Goal: Use online tool/utility: Utilize a website feature to perform a specific function

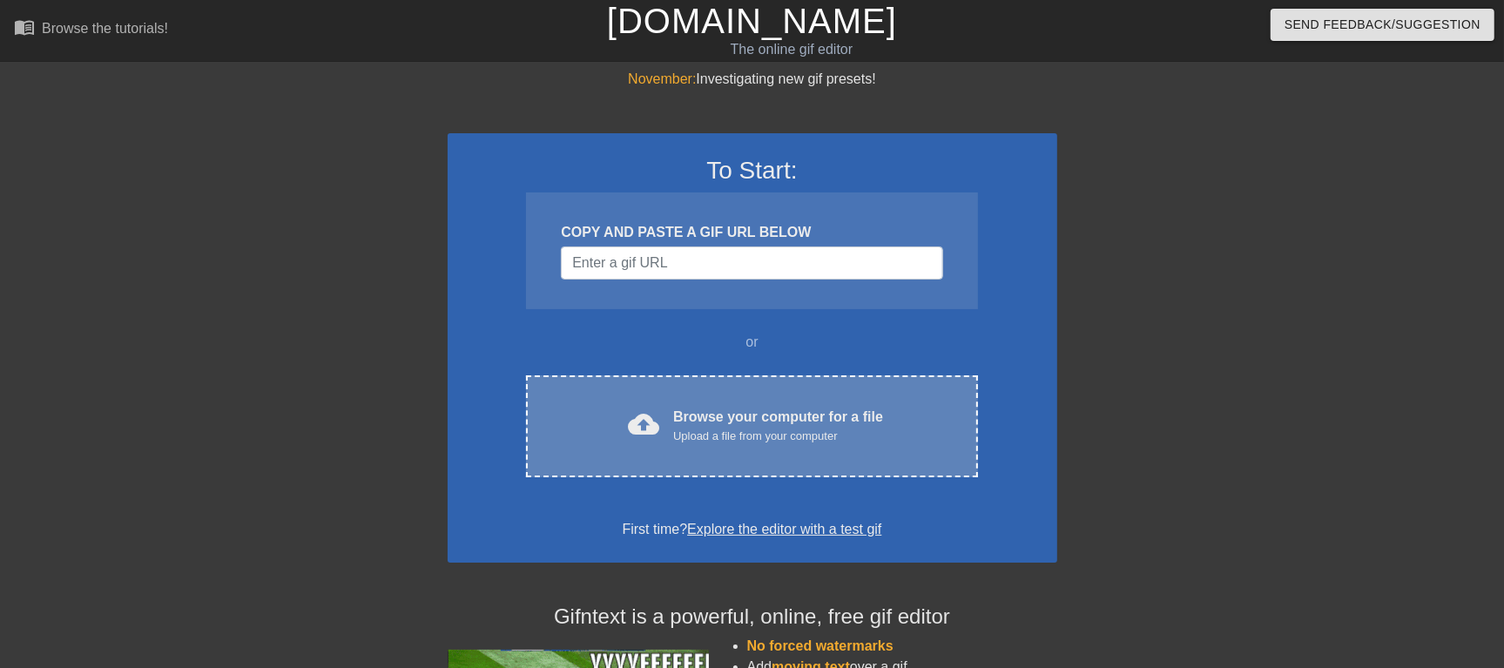
click at [679, 448] on div "cloud_upload Browse your computer for a file Upload a file from your computer C…" at bounding box center [751, 426] width 451 height 102
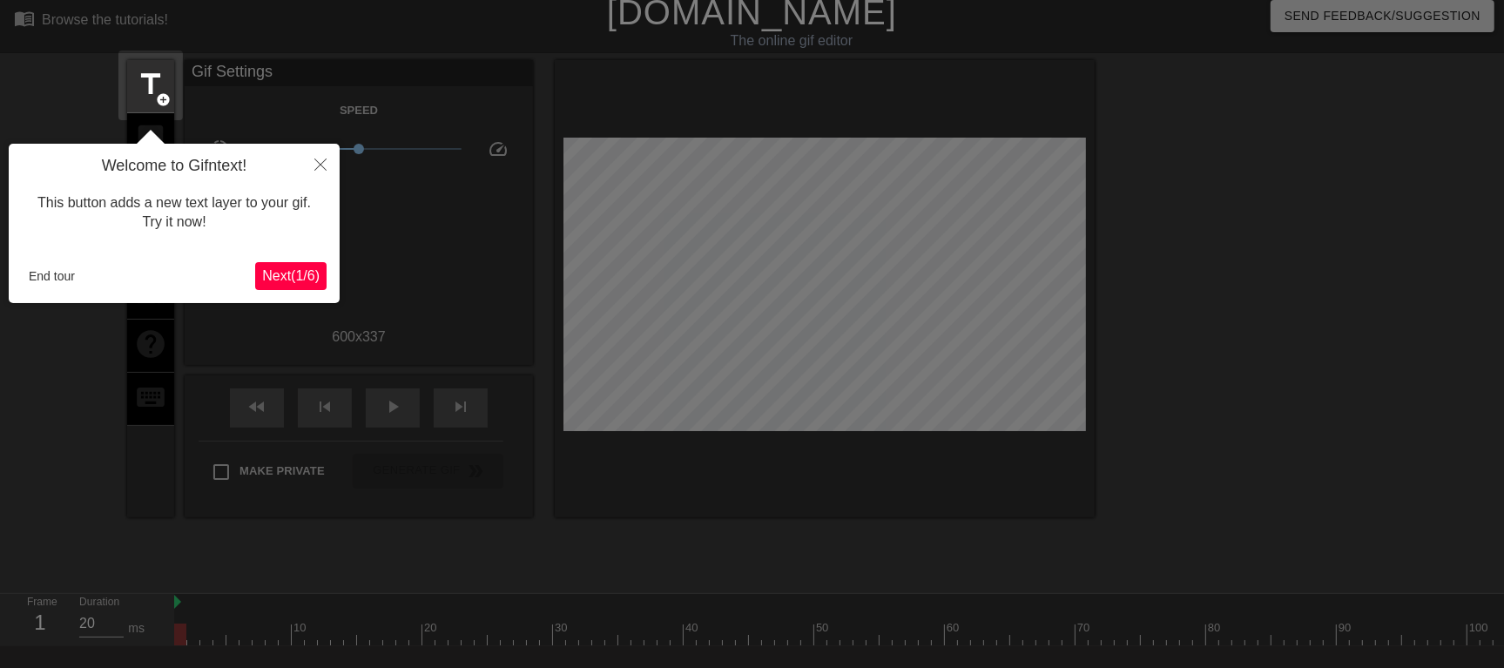
scroll to position [43, 0]
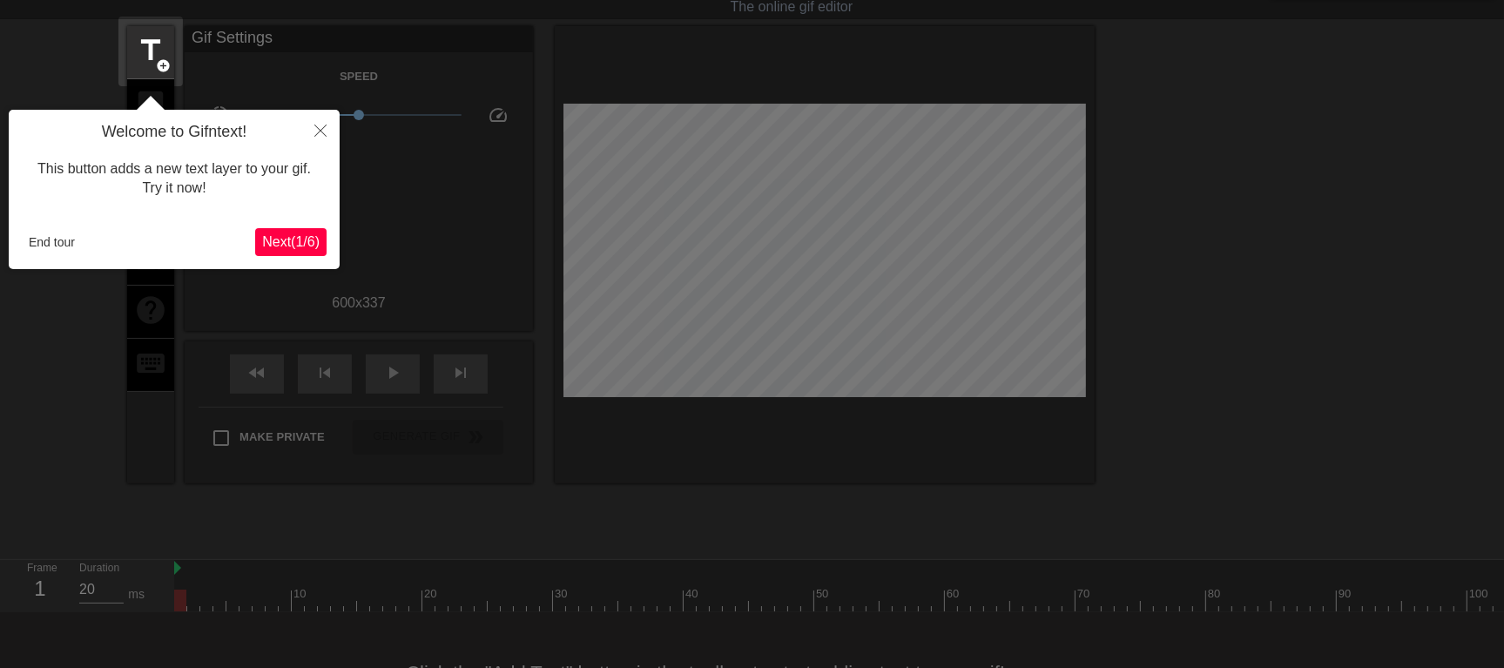
click at [12, 253] on div "Welcome to Gifntext! This button adds a new text layer to your gif. Try it now!…" at bounding box center [174, 189] width 331 height 159
click at [59, 240] on button "End tour" at bounding box center [52, 242] width 60 height 26
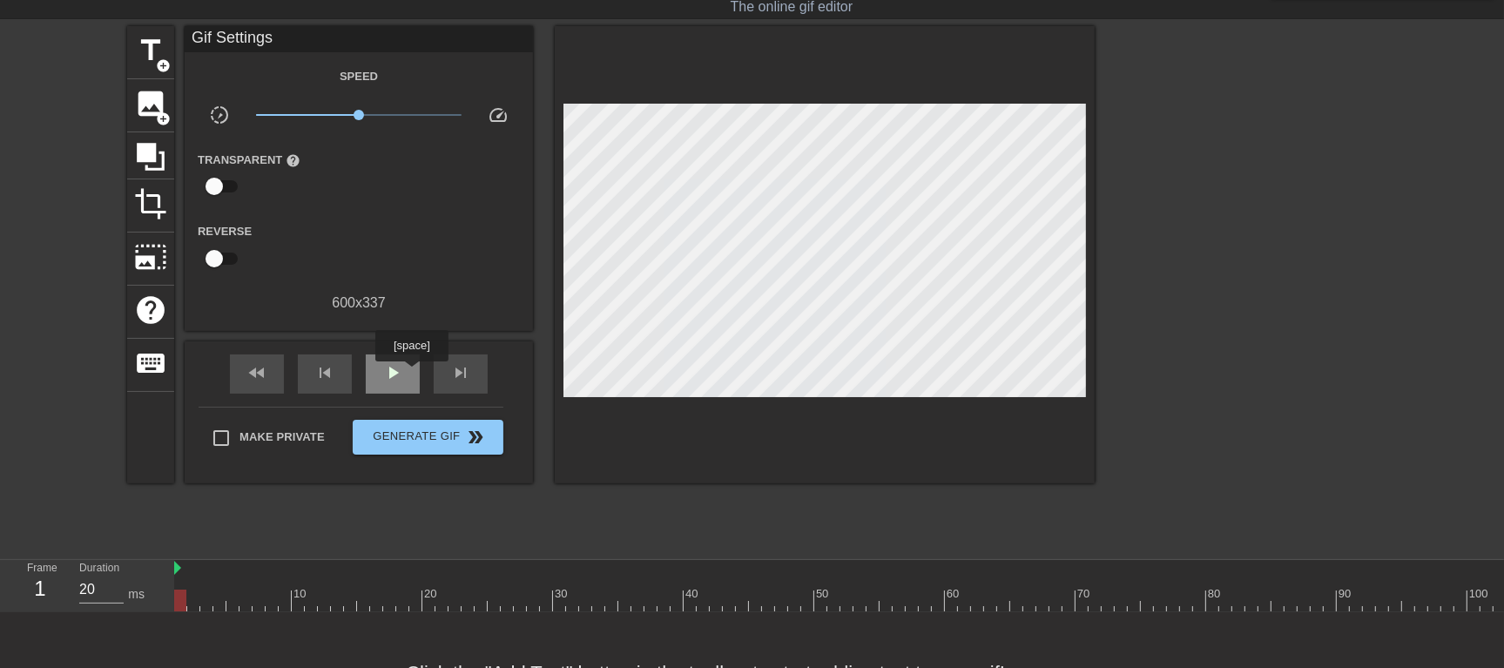
click at [406, 374] on div "play_arrow" at bounding box center [393, 373] width 54 height 39
drag, startPoint x: 357, startPoint y: 115, endPoint x: 498, endPoint y: 111, distance: 141.2
click at [495, 111] on div "slow_motion_video x10.0 speed" at bounding box center [359, 118] width 348 height 27
type input "20"
click at [216, 188] on input "checkbox" at bounding box center [214, 186] width 99 height 33
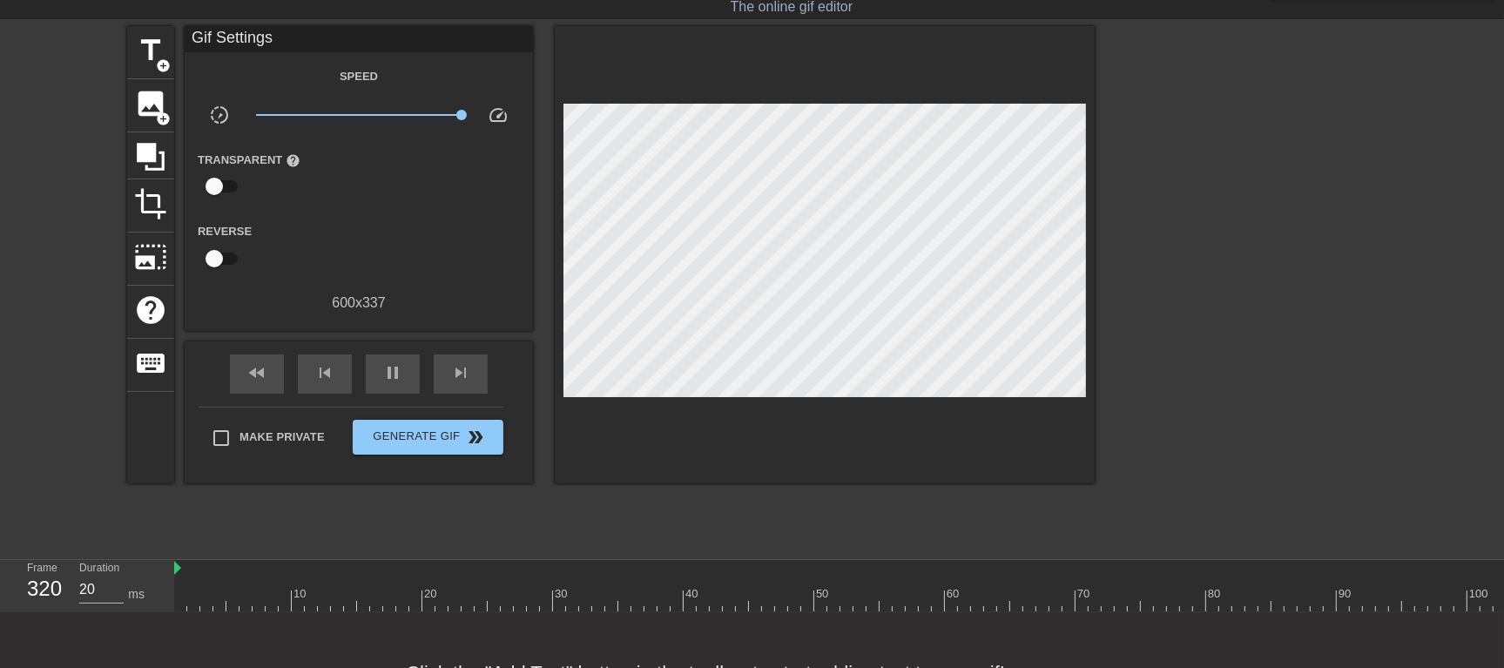
checkbox input "true"
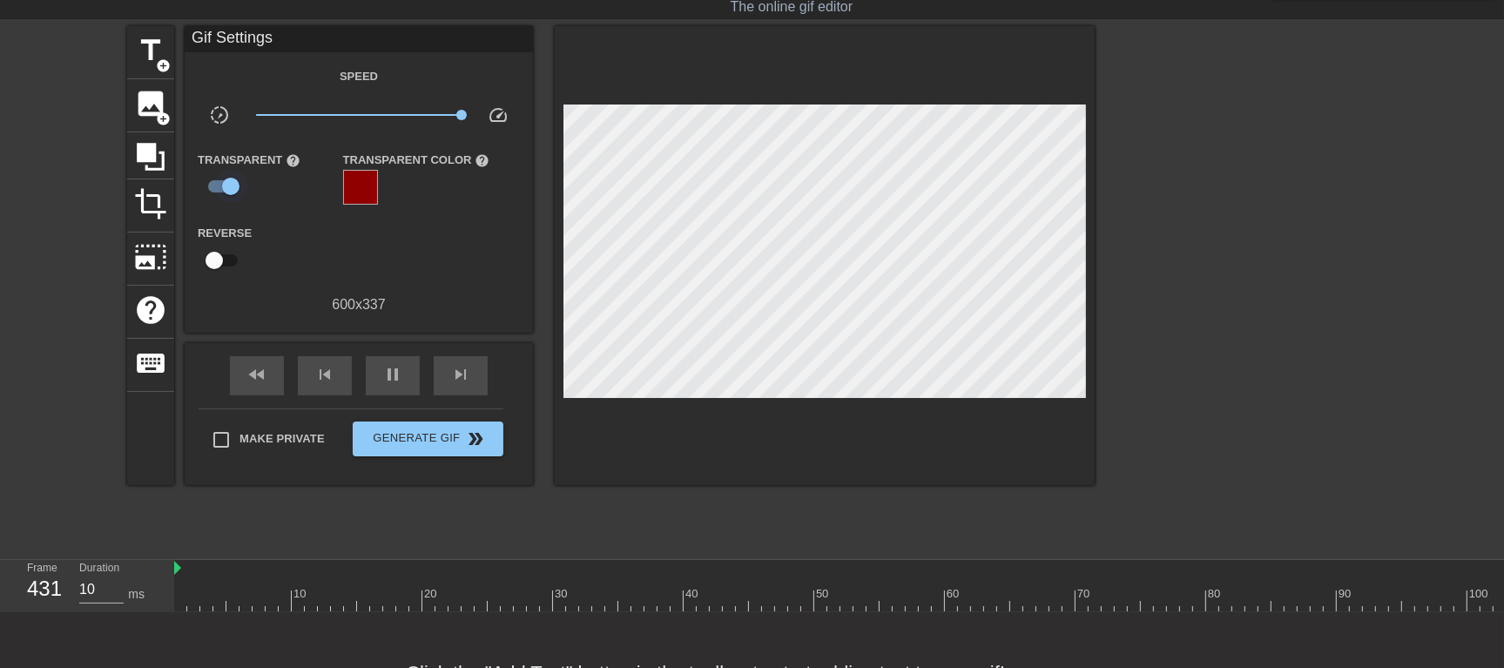
type input "20"
click at [218, 186] on input "checkbox" at bounding box center [230, 186] width 99 height 33
checkbox input "false"
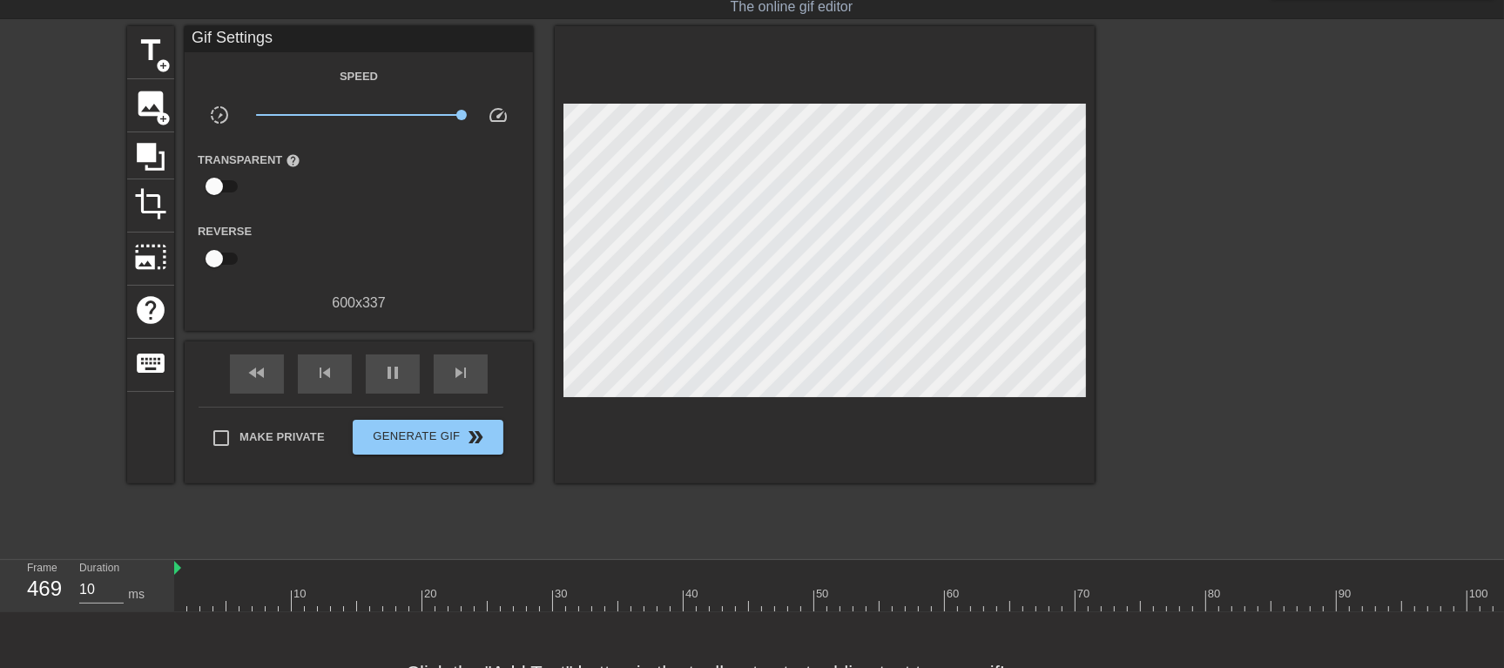
type input "20"
click at [220, 259] on input "checkbox" at bounding box center [214, 258] width 99 height 33
checkbox input "true"
type input "20"
click at [221, 246] on input "checkbox" at bounding box center [230, 258] width 99 height 33
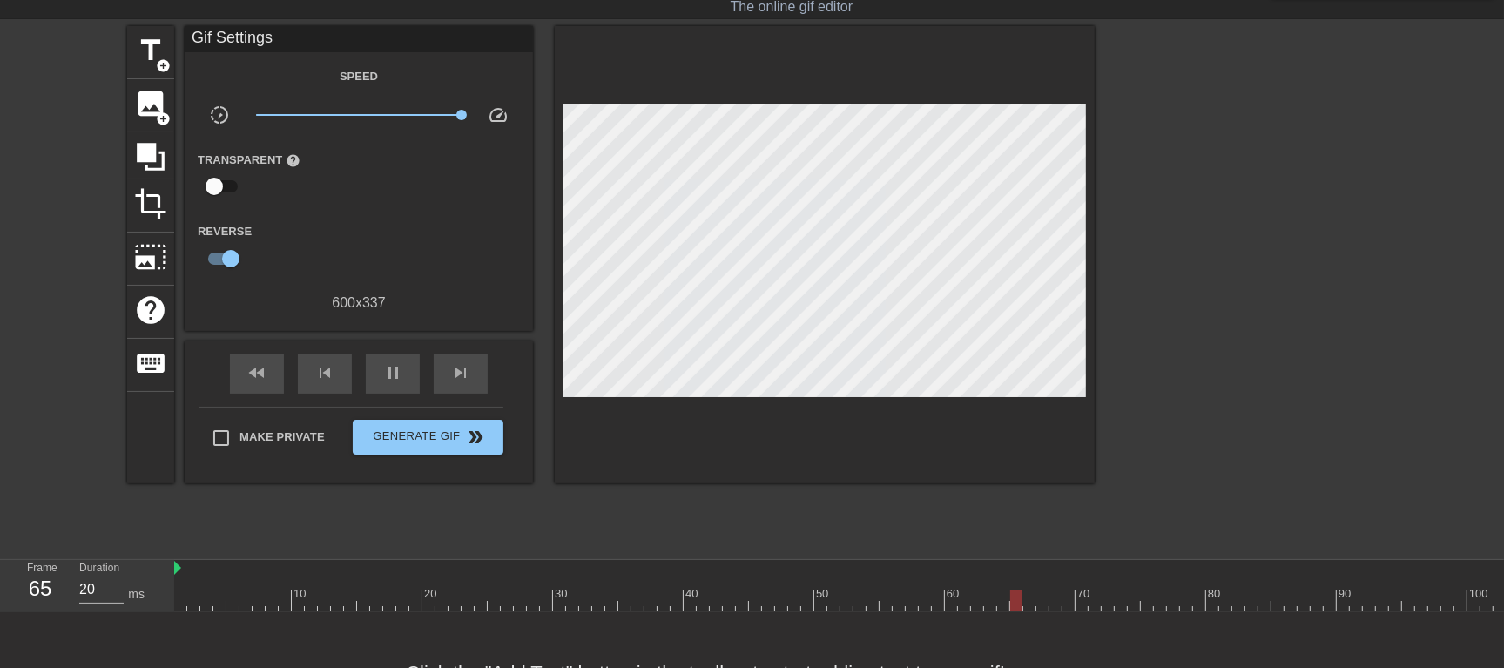
checkbox input "false"
type input "20"
click at [219, 186] on input "checkbox" at bounding box center [214, 186] width 99 height 33
checkbox input "true"
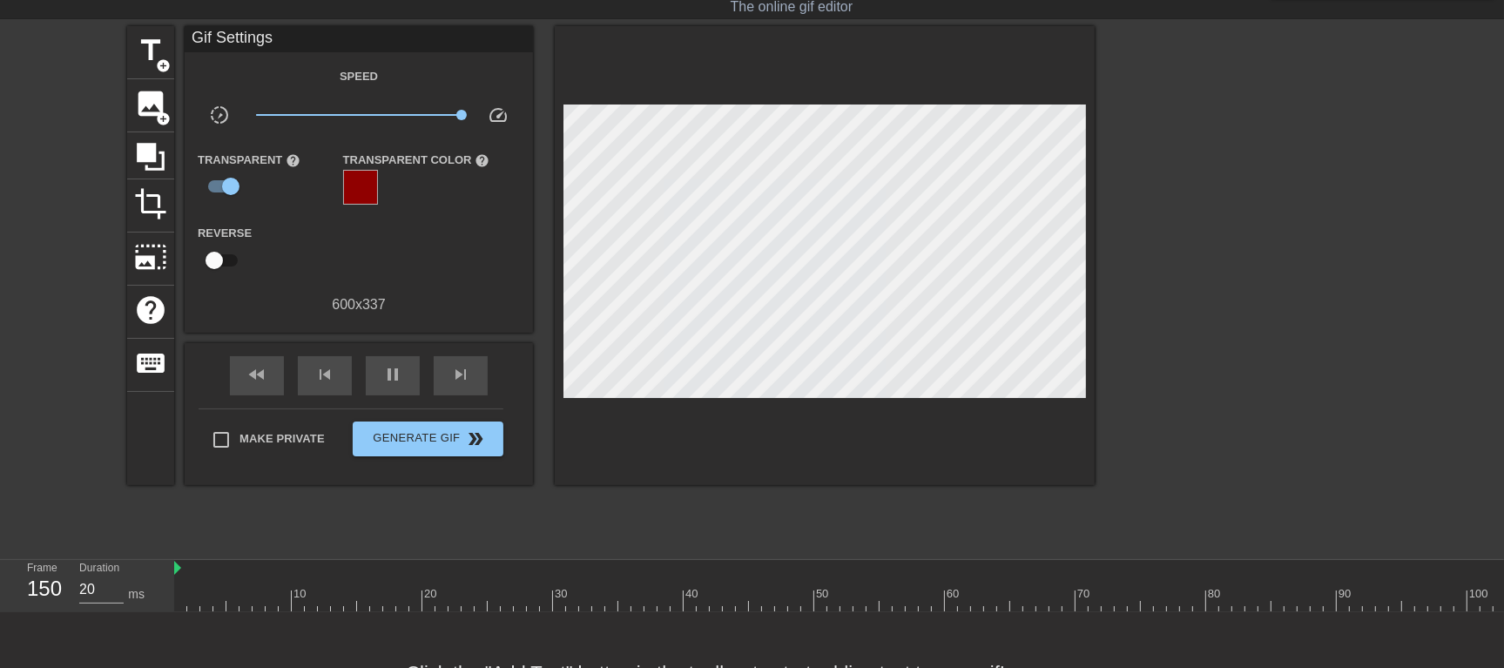
click at [361, 189] on div at bounding box center [360, 187] width 35 height 35
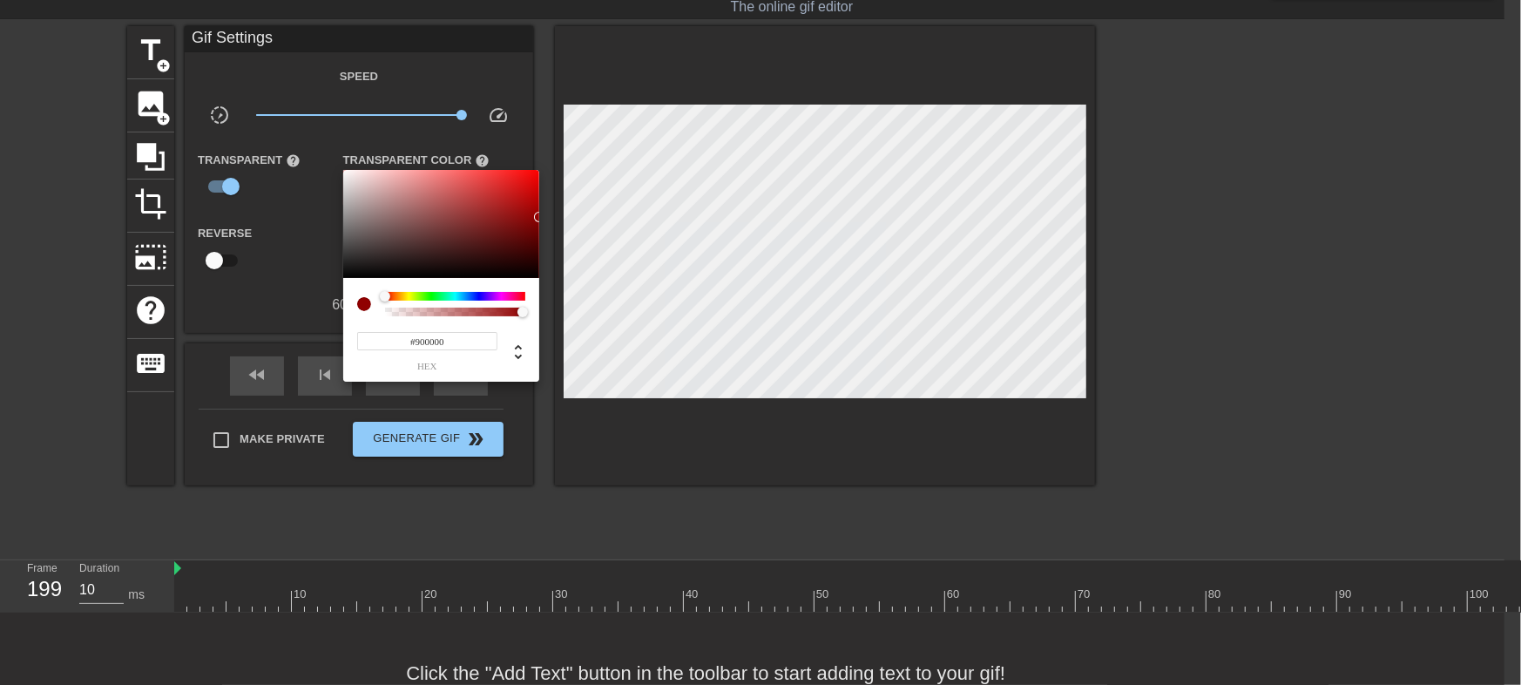
type input "20"
type input "#813939"
type input "20"
type input "#853B3B"
type input "20"
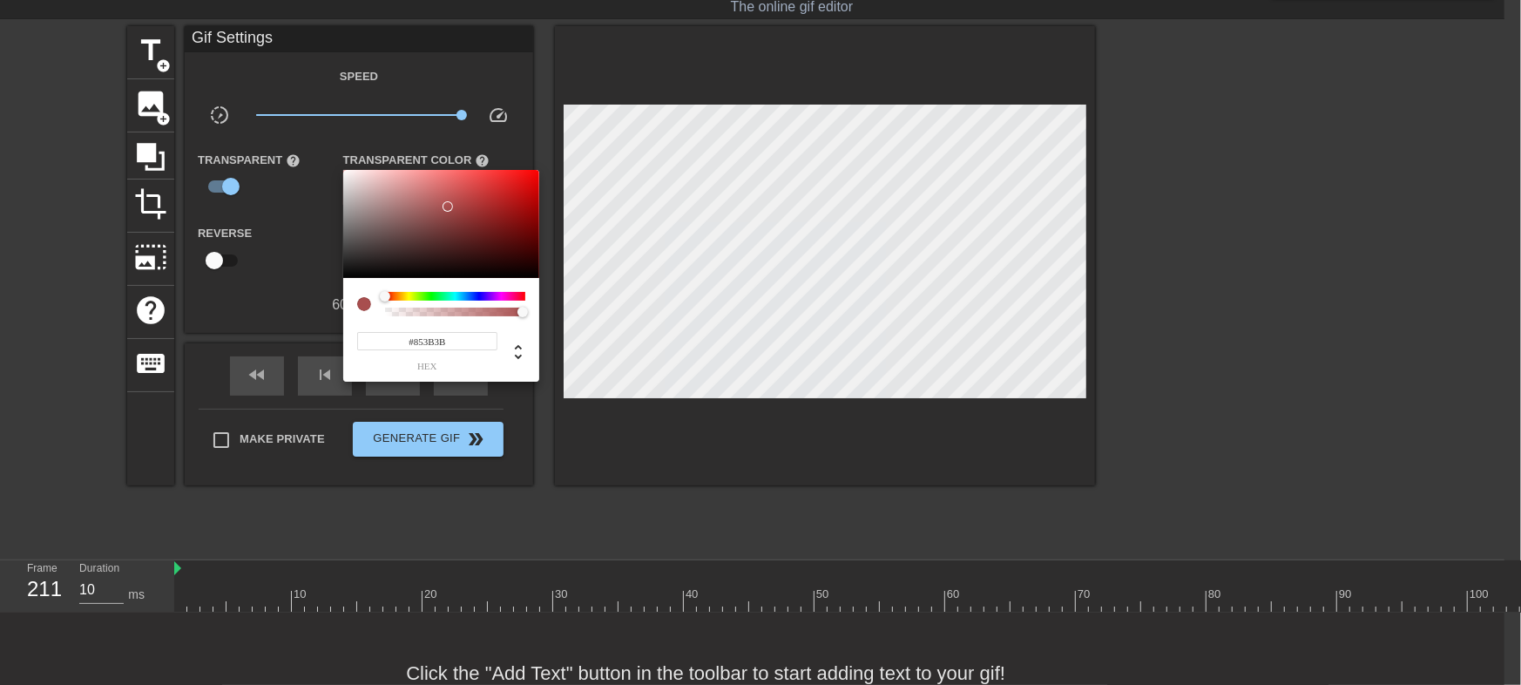
type input "#A84E4E"
type input "20"
type input "#BB5C5C"
type input "20"
type input "#C16565"
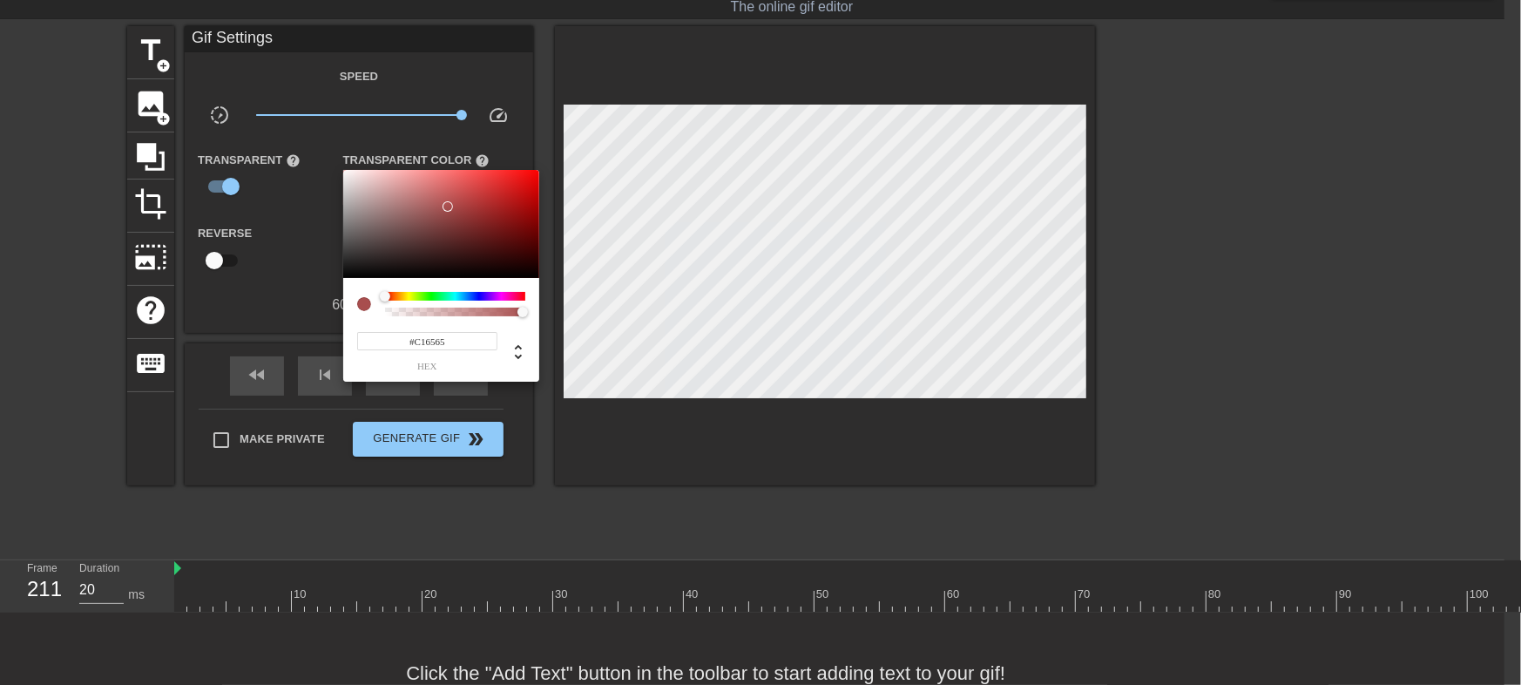
type input "10"
type input "#C16767"
type input "10"
type input "#BD6B6B"
type input "10"
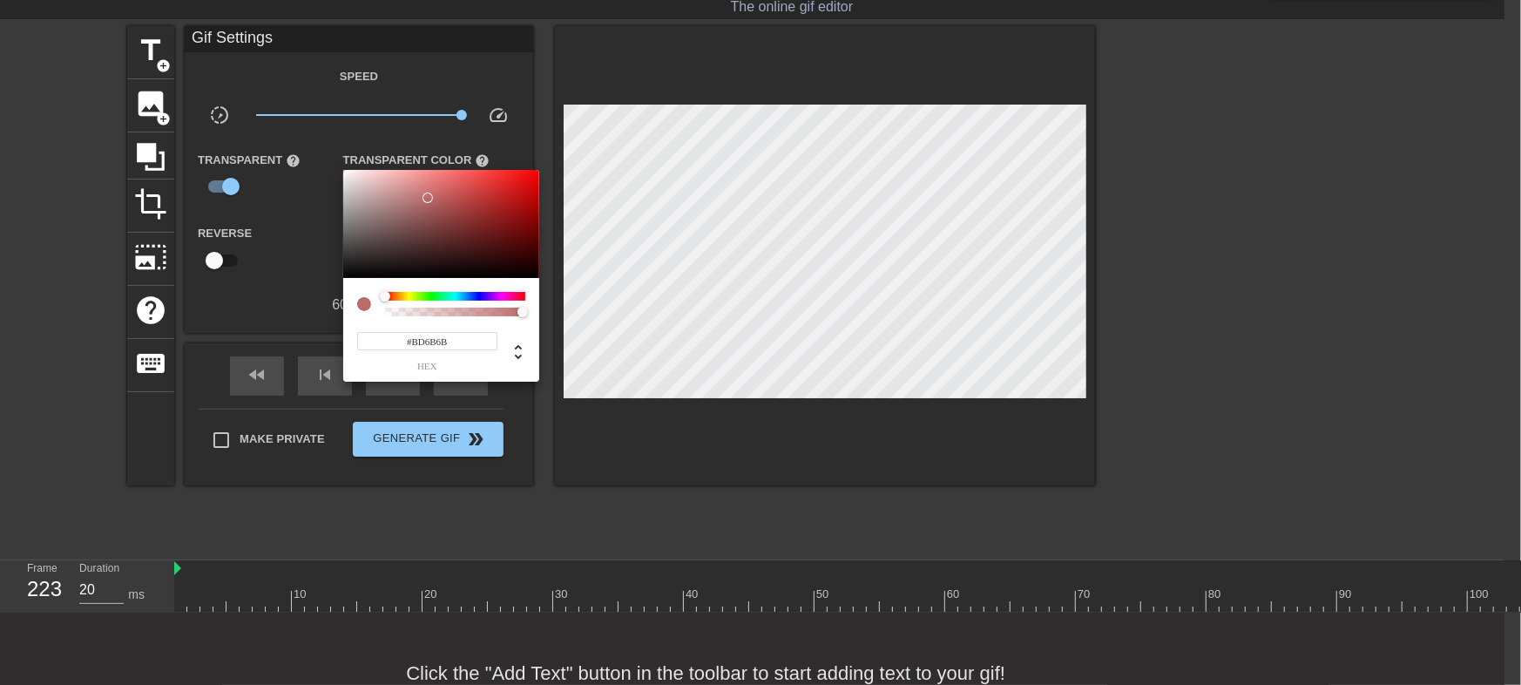
type input "#925757"
type input "10"
type input "#4A2525"
type input "10"
type input "#351111"
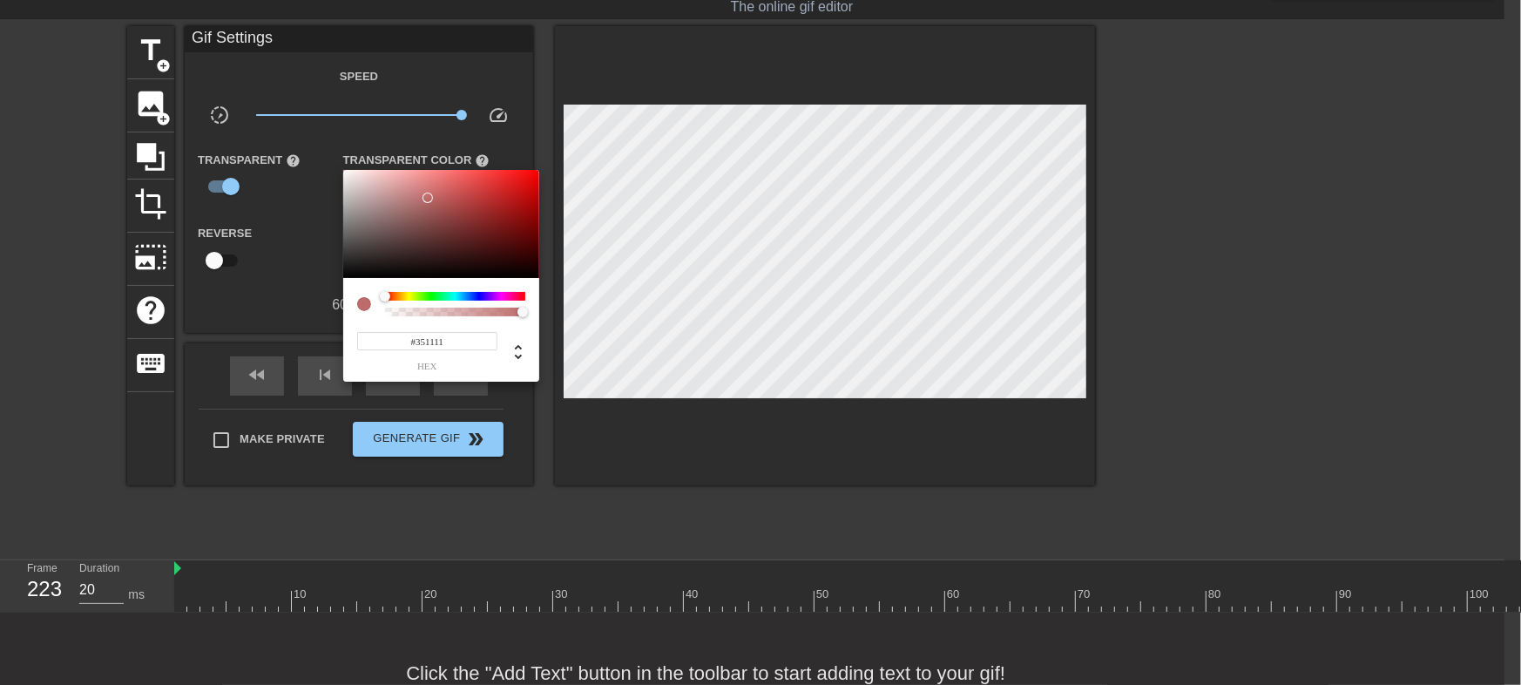
type input "10"
type input "#370C0C"
type input "10"
type input "#4C0A0A"
type input "10"
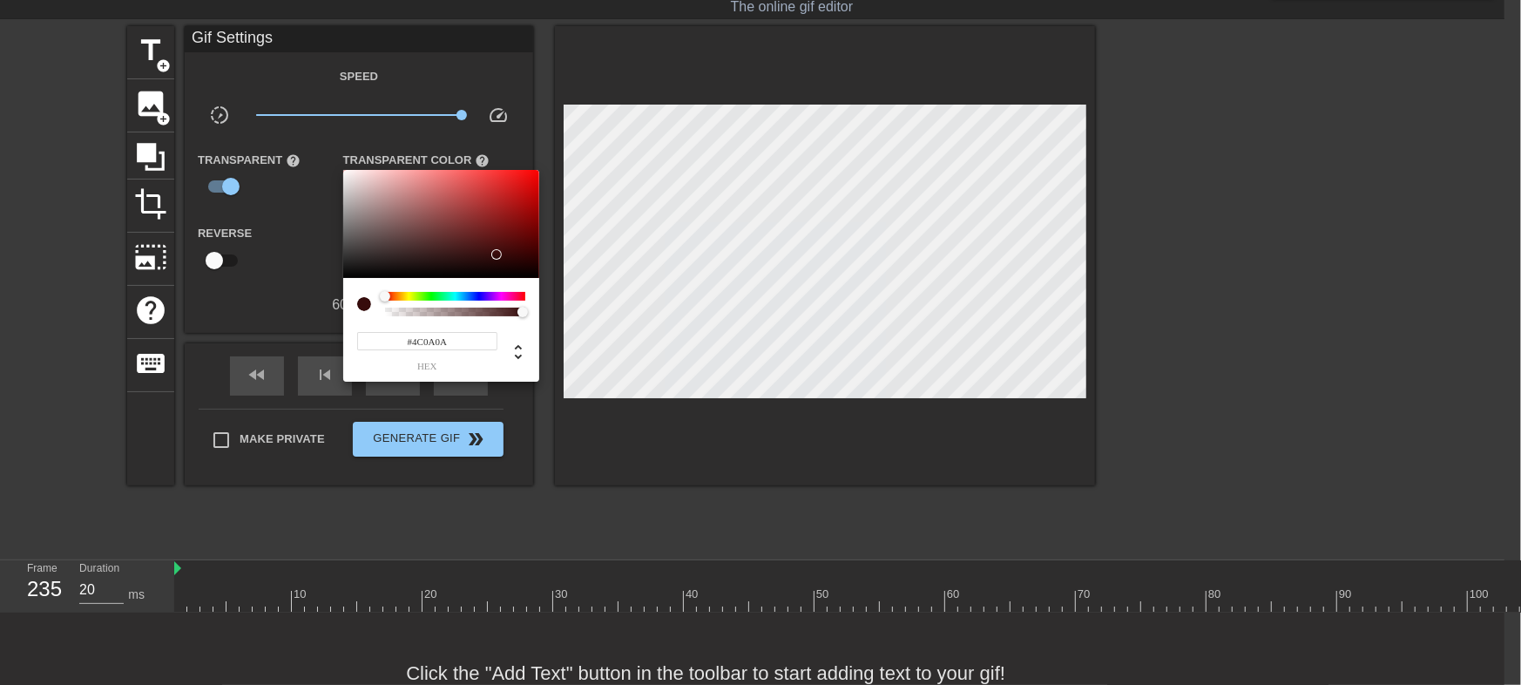
type input "#640808"
type input "10"
type input "#8C0707"
type input "20"
type input "#[DATE]"
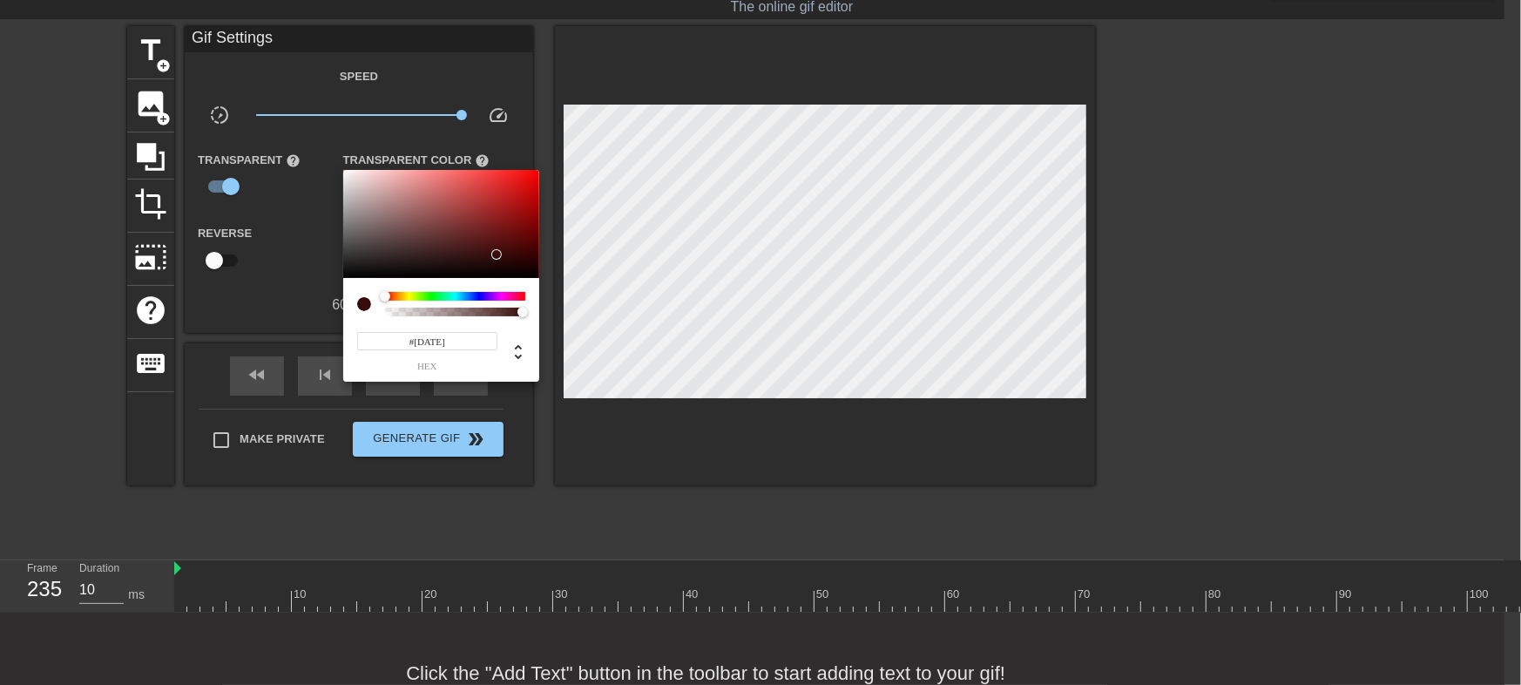
type input "20"
type input "#C30606"
type input "20"
type input "#CC0505"
type input "20"
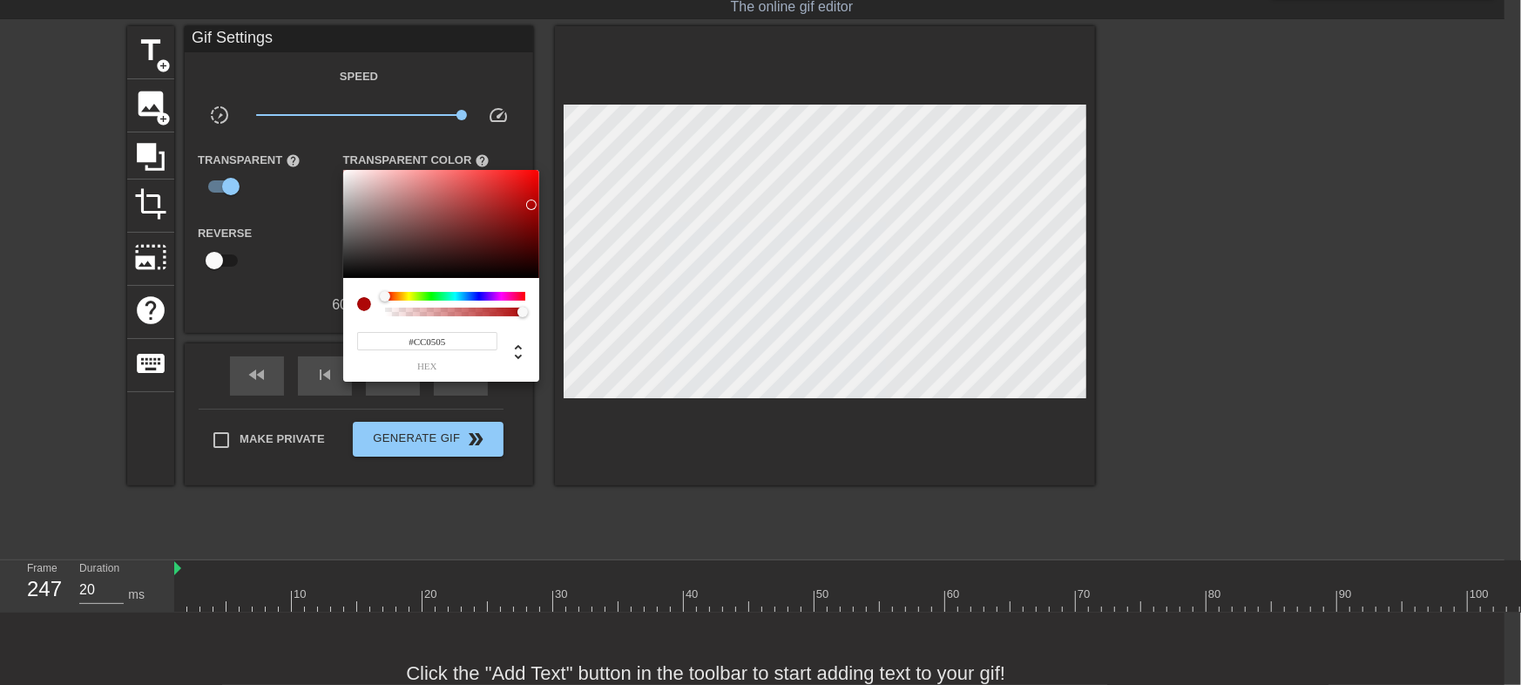
type input "#D20505"
type input "20"
type input "#DE0303"
type input "20"
type input "#EF0202"
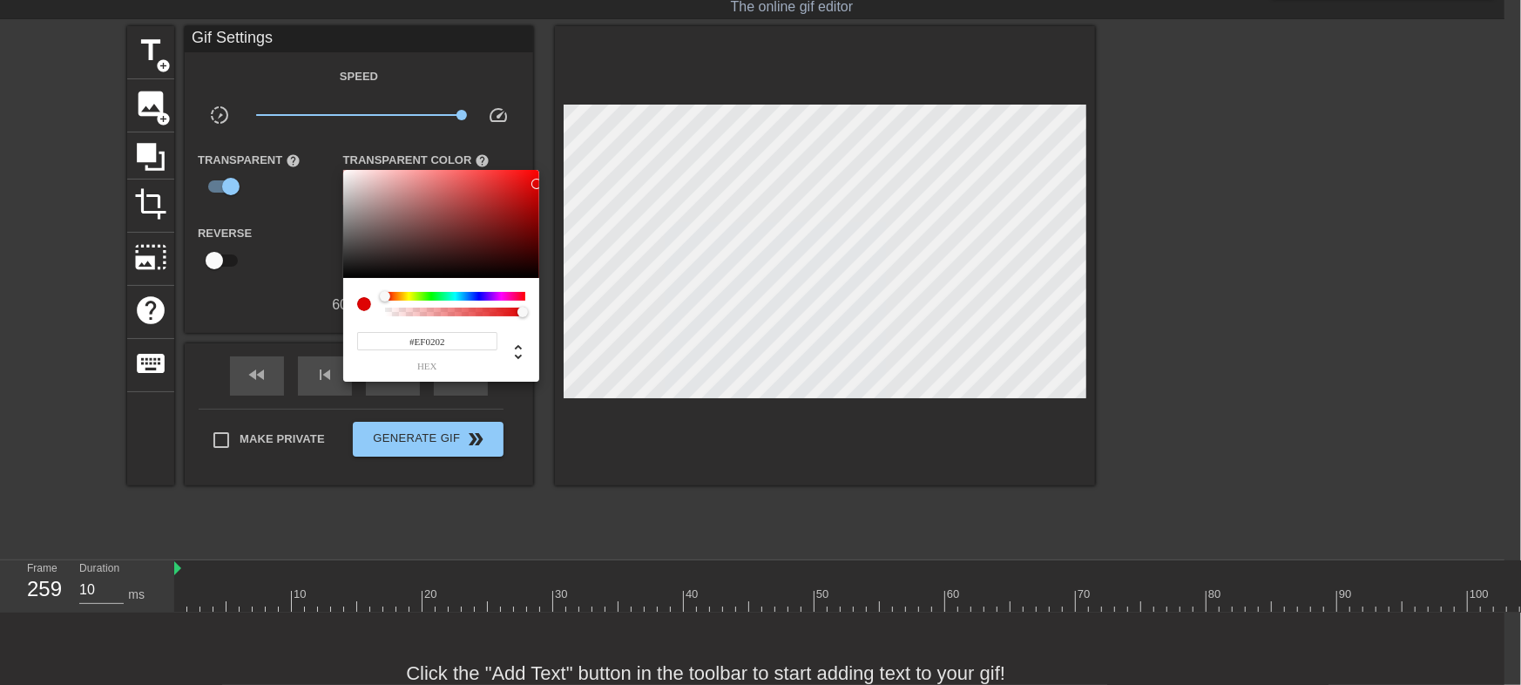
type input "20"
type input "#FD0000"
type input "20"
type input "#FF0000"
drag, startPoint x: 453, startPoint y: 222, endPoint x: 566, endPoint y: 158, distance: 130.3
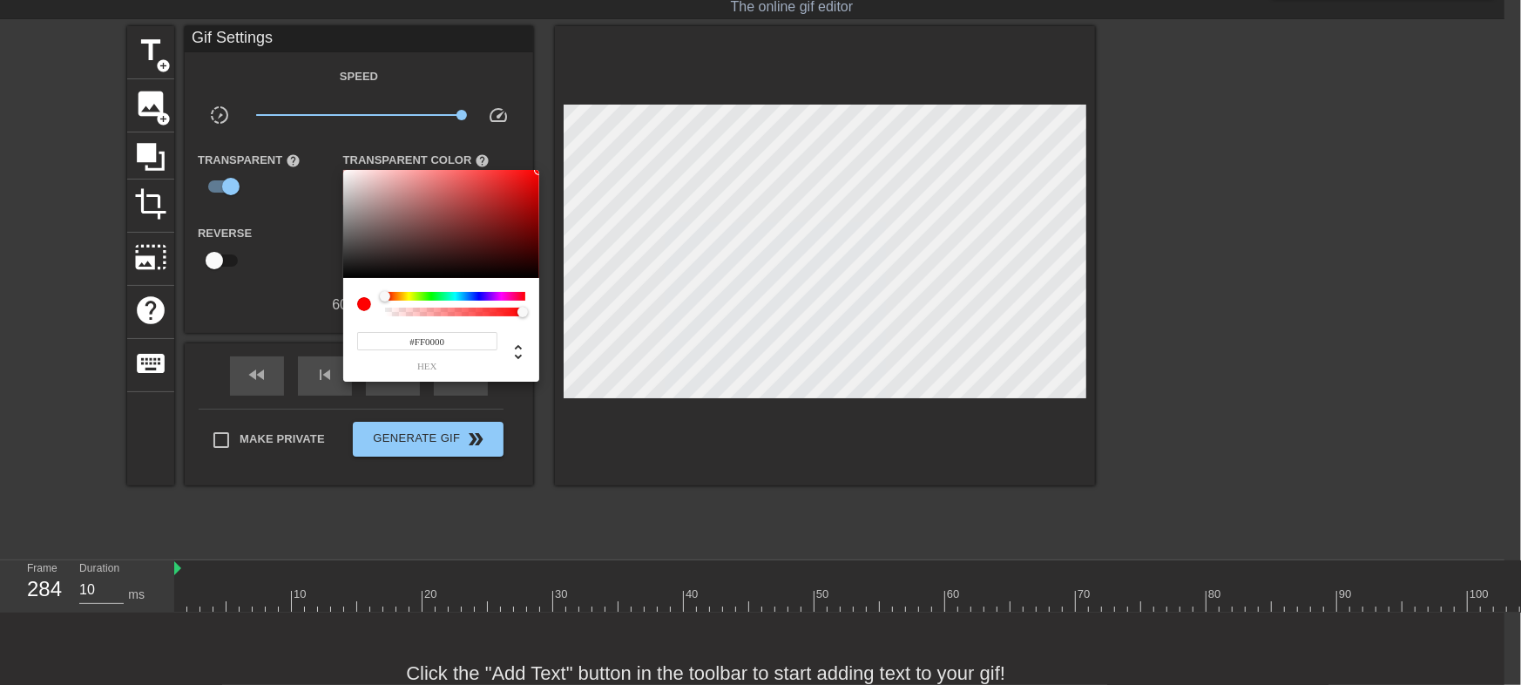
click at [565, 158] on div "#FF0000 hex" at bounding box center [760, 342] width 1521 height 685
click at [276, 284] on div at bounding box center [760, 342] width 1521 height 685
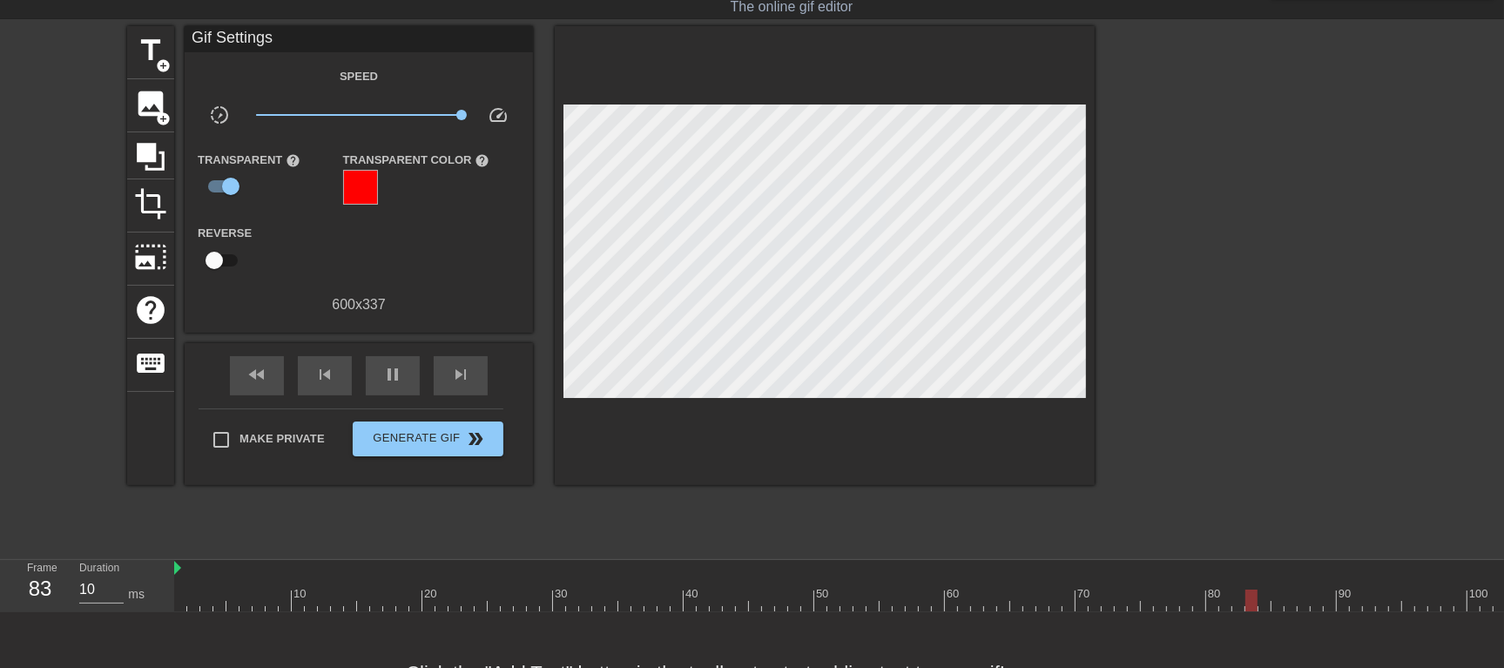
click at [362, 192] on div at bounding box center [360, 187] width 35 height 35
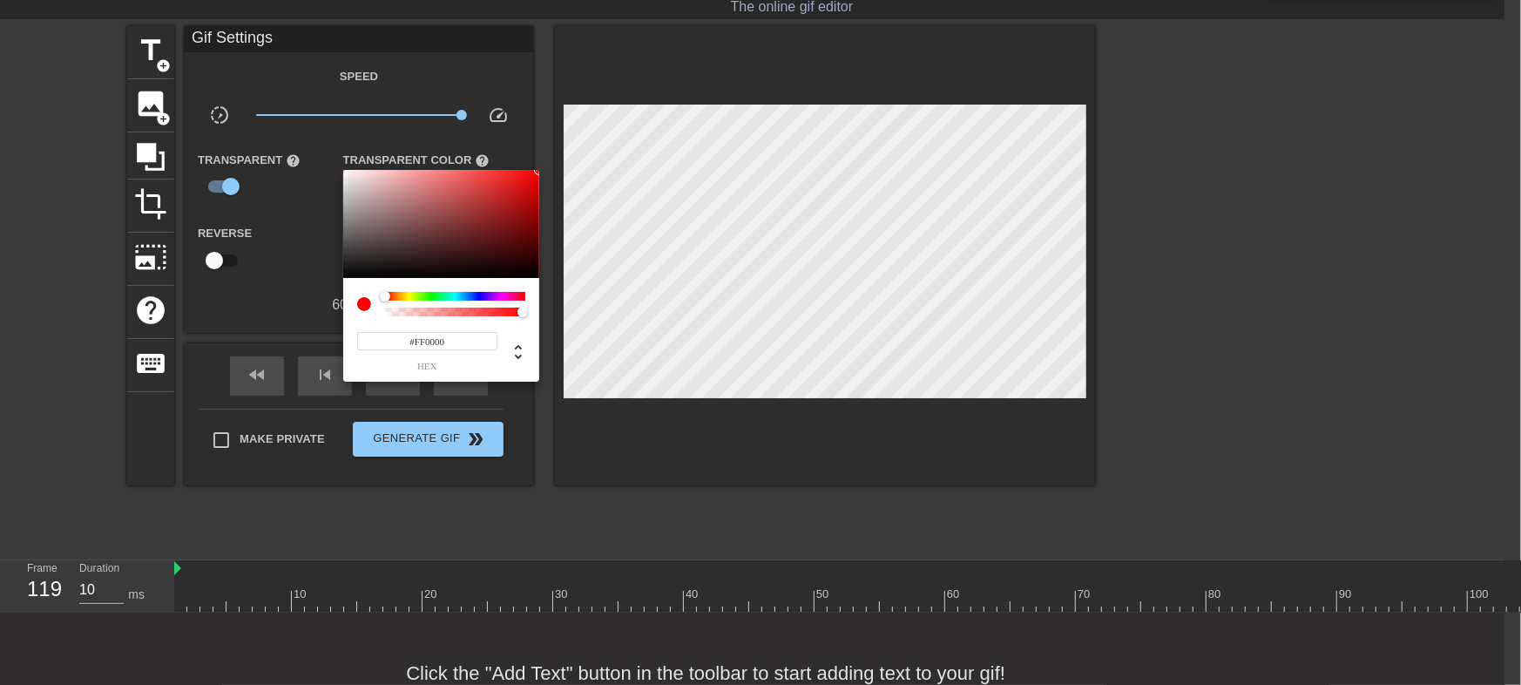
click at [226, 187] on div at bounding box center [760, 342] width 1521 height 685
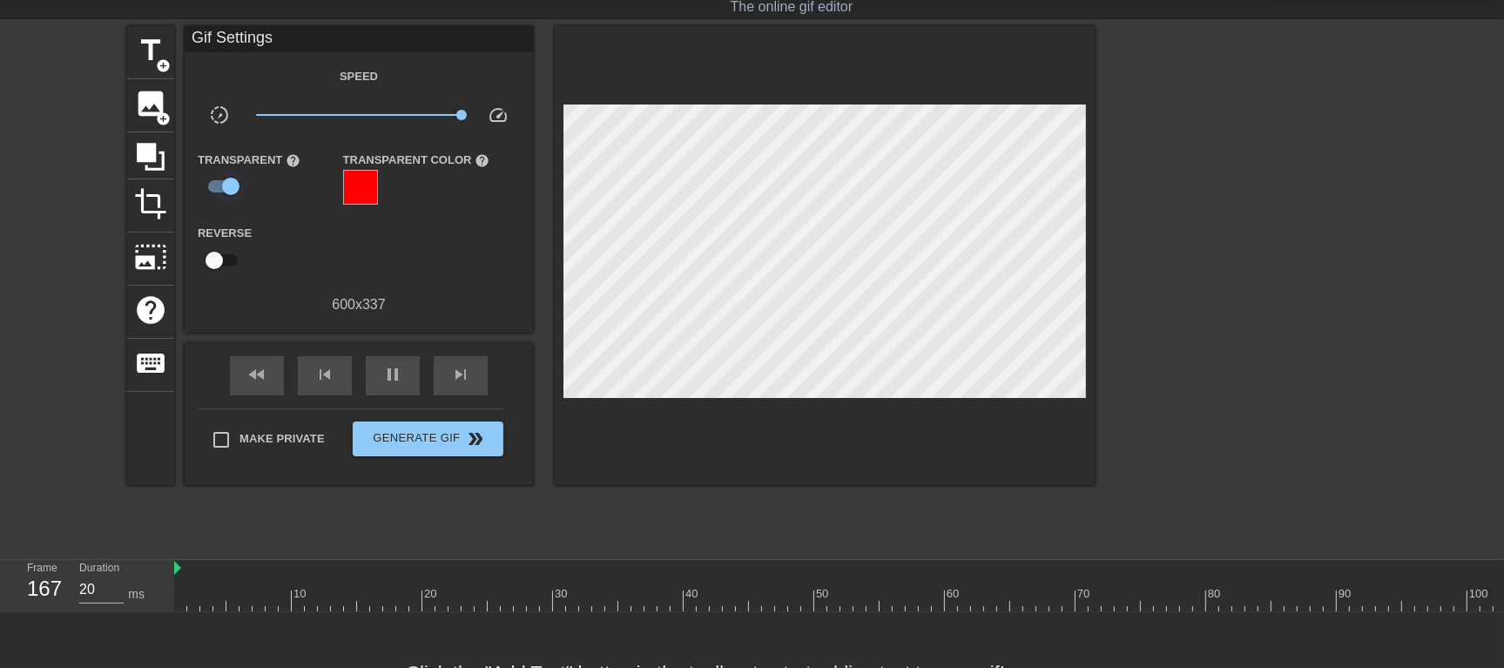
type input "10"
click at [225, 187] on input "checkbox" at bounding box center [230, 186] width 99 height 33
checkbox input "false"
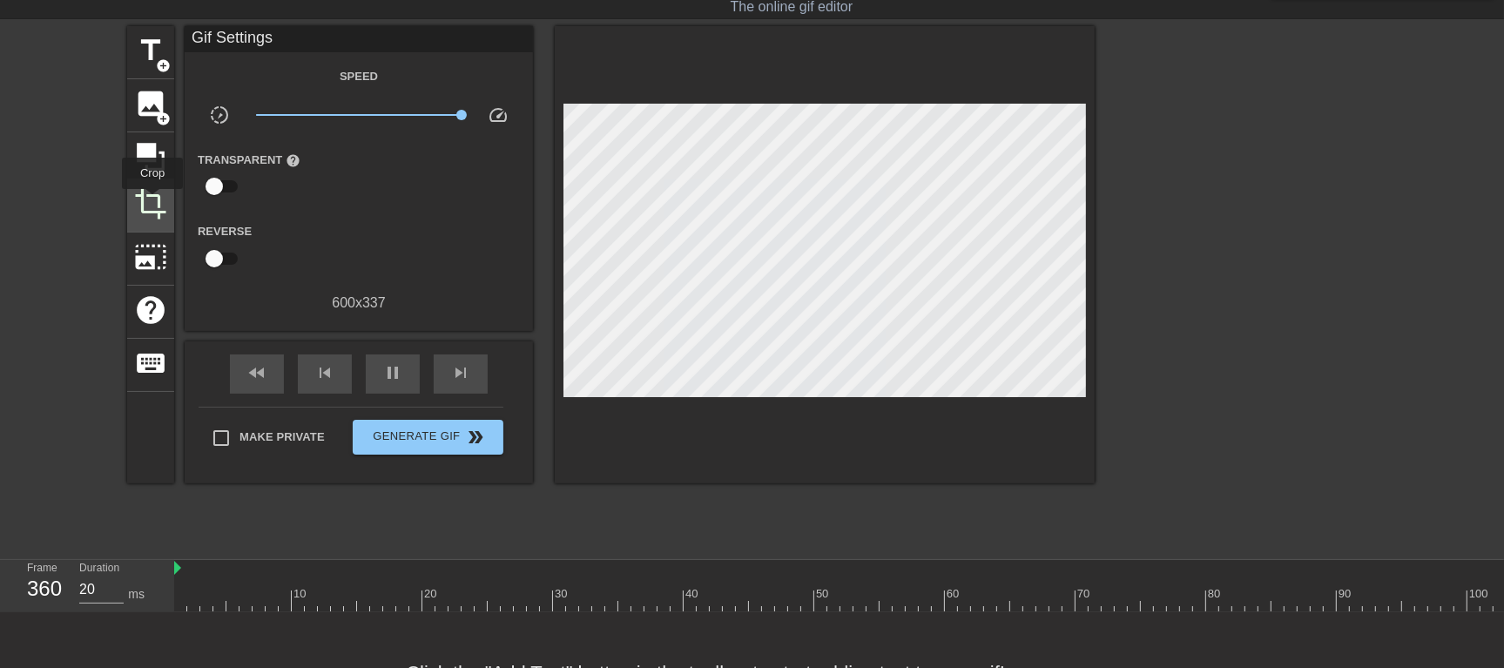
click at [152, 201] on span "crop" at bounding box center [150, 203] width 33 height 33
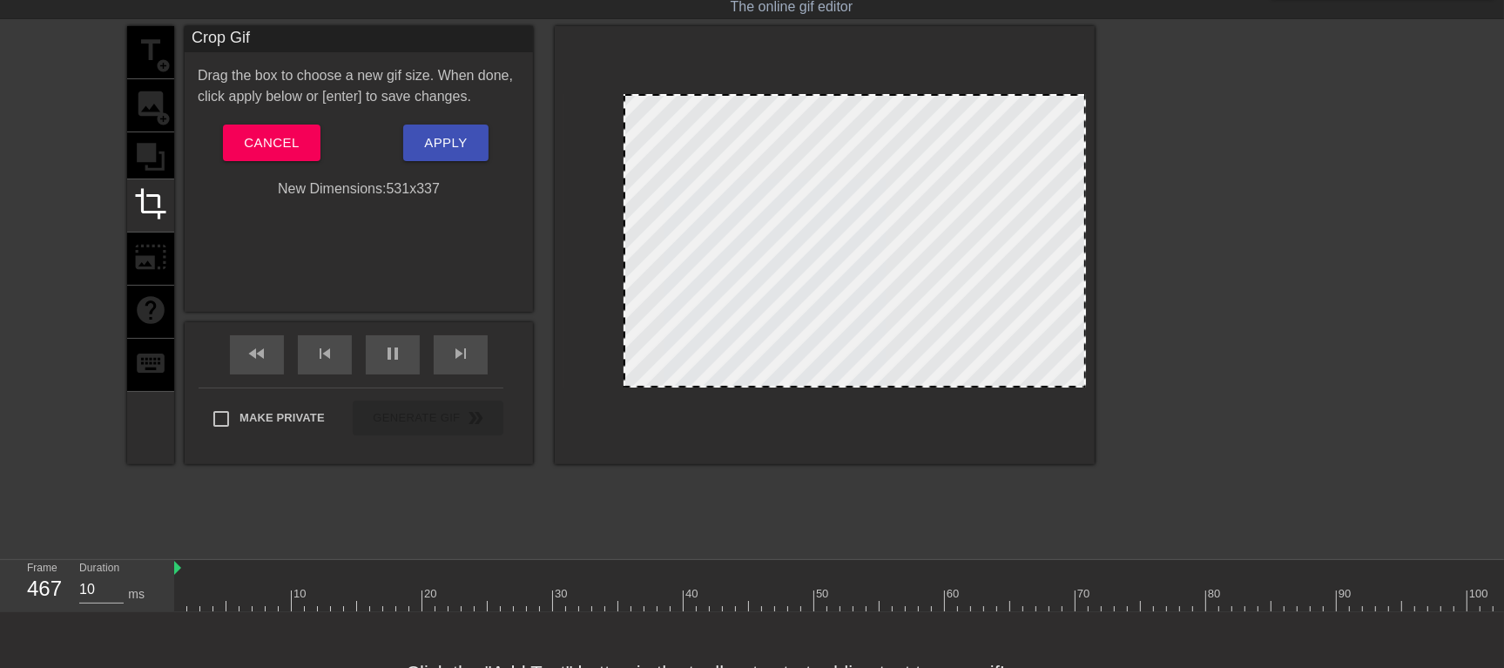
drag, startPoint x: 564, startPoint y: 267, endPoint x: 623, endPoint y: 267, distance: 59.2
click at [623, 267] on div at bounding box center [625, 241] width 9 height 290
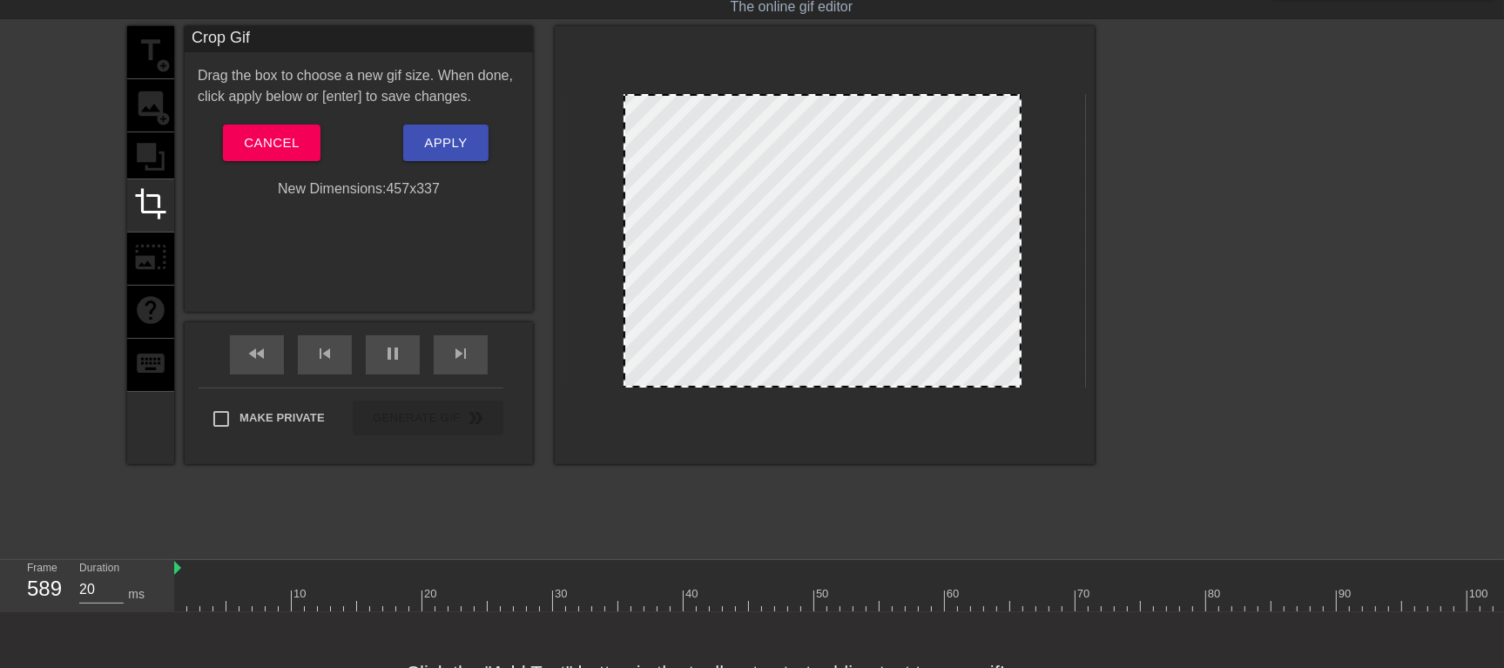
drag, startPoint x: 1084, startPoint y: 246, endPoint x: 1019, endPoint y: 260, distance: 65.8
drag, startPoint x: 622, startPoint y: 258, endPoint x: 636, endPoint y: 253, distance: 14.6
click at [636, 253] on div at bounding box center [639, 241] width 9 height 290
click at [456, 148] on span "Apply" at bounding box center [445, 143] width 43 height 23
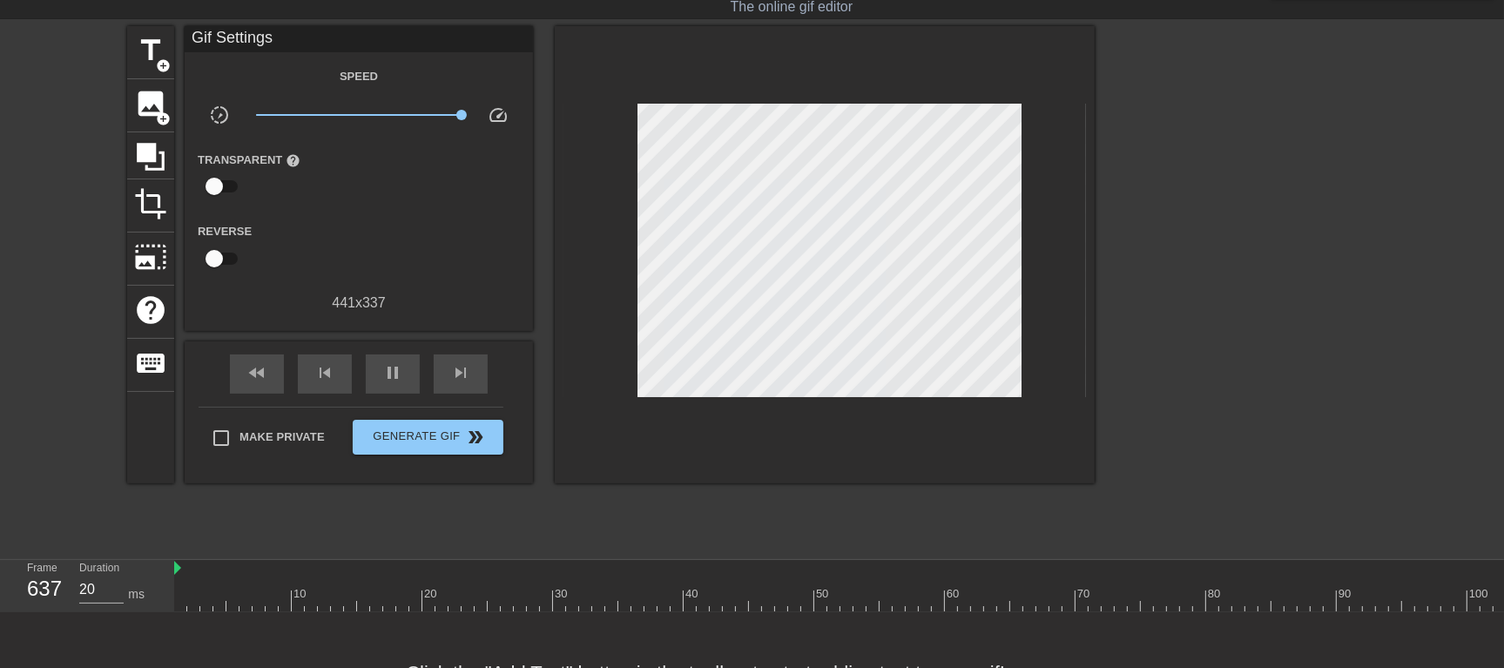
type input "10"
